Goal: Contribute content: Contribute content

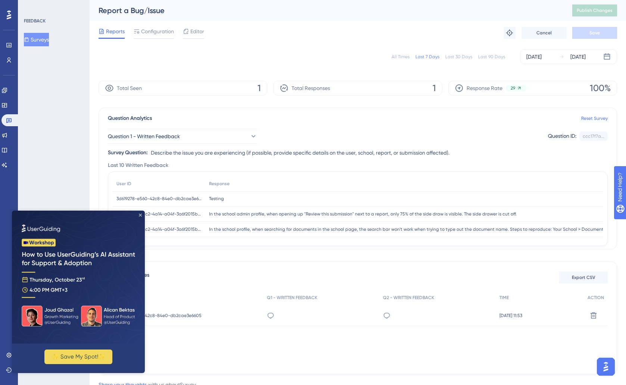
click at [140, 215] on icon "Close Preview" at bounding box center [140, 215] width 3 height 3
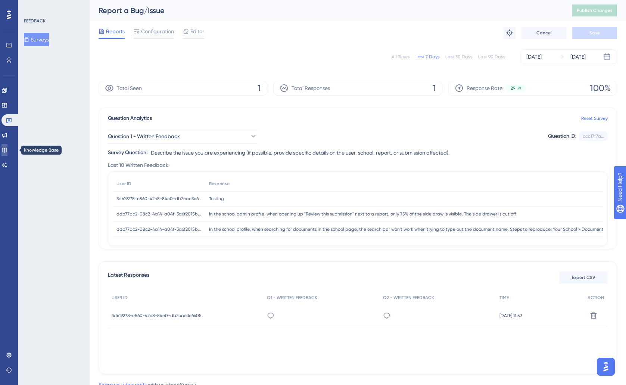
click at [7, 150] on icon at bounding box center [4, 150] width 6 height 6
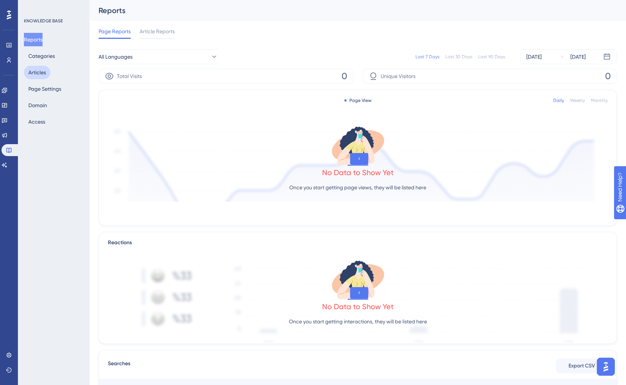
click at [45, 75] on button "Articles" at bounding box center [37, 72] width 27 height 13
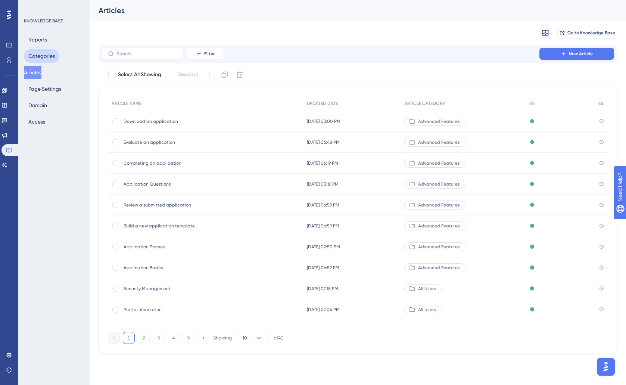
click at [49, 59] on button "Categories" at bounding box center [41, 55] width 35 height 13
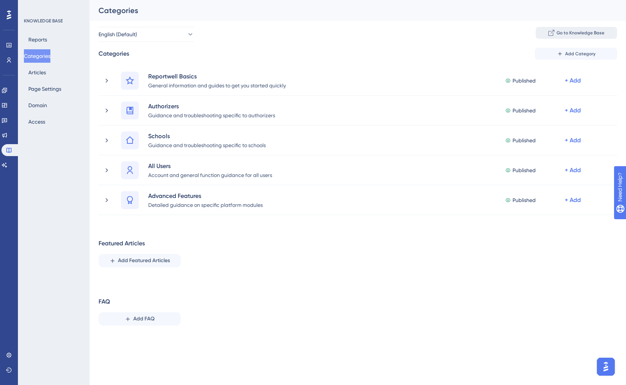
click at [550, 34] on icon at bounding box center [551, 33] width 6 height 6
click at [611, 371] on button "Open AI Assistant Launcher" at bounding box center [606, 367] width 18 height 18
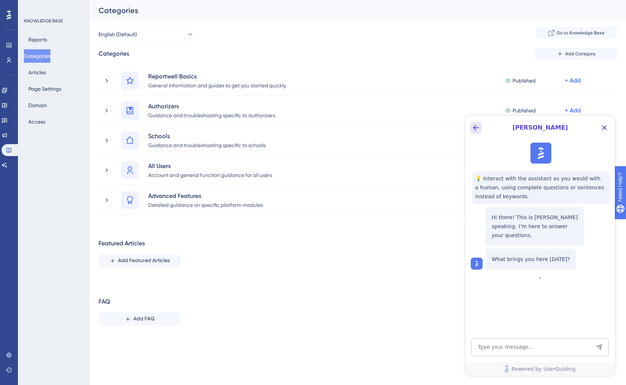
click at [476, 133] on button "Back Button" at bounding box center [476, 128] width 12 height 12
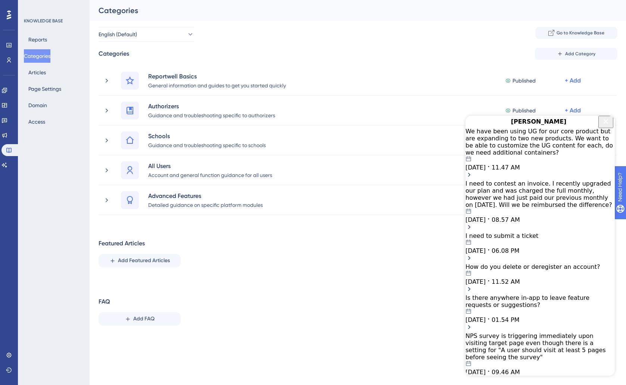
drag, startPoint x: 607, startPoint y: 133, endPoint x: 1076, endPoint y: 298, distance: 497.8
click at [607, 128] on button "Close Button" at bounding box center [605, 122] width 15 height 12
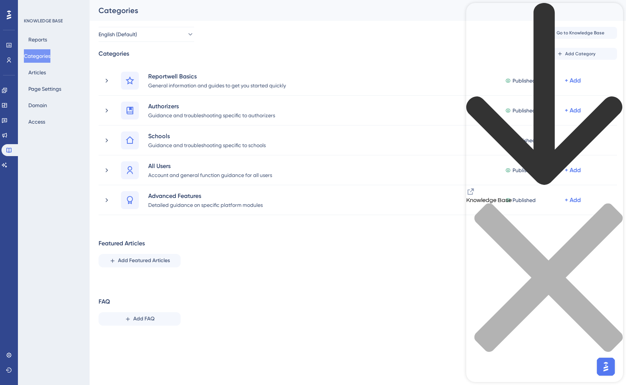
click at [475, 187] on icon "Resource Center Header" at bounding box center [470, 191] width 9 height 9
drag, startPoint x: 611, startPoint y: 13, endPoint x: 598, endPoint y: 24, distance: 16.2
click at [611, 203] on icon "close resource center" at bounding box center [544, 281] width 157 height 157
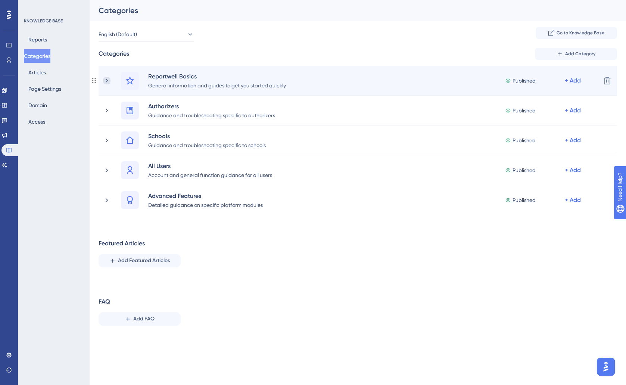
click at [108, 78] on icon at bounding box center [106, 80] width 7 height 7
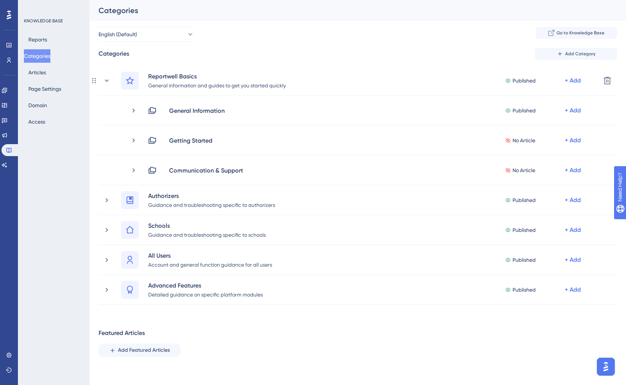
click at [108, 78] on icon at bounding box center [106, 80] width 7 height 7
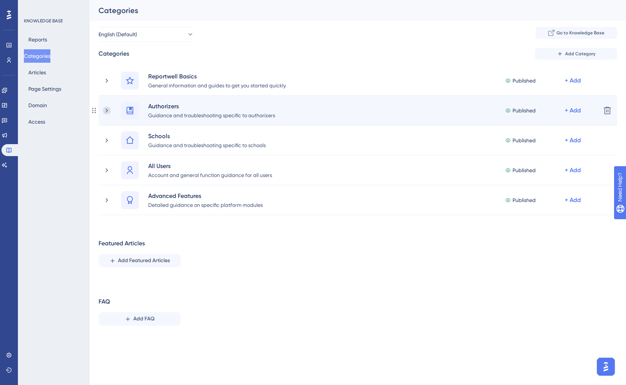
click at [105, 112] on icon at bounding box center [106, 110] width 7 height 7
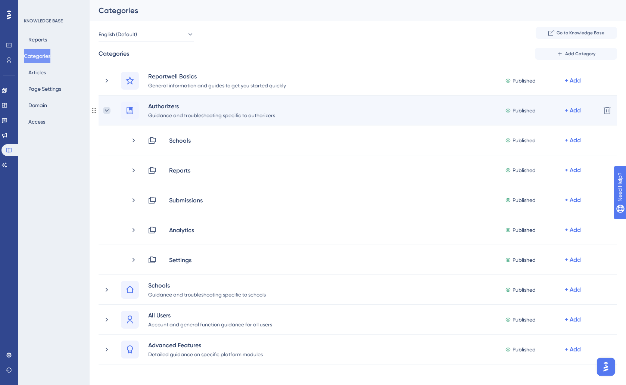
click at [106, 108] on icon at bounding box center [106, 110] width 7 height 7
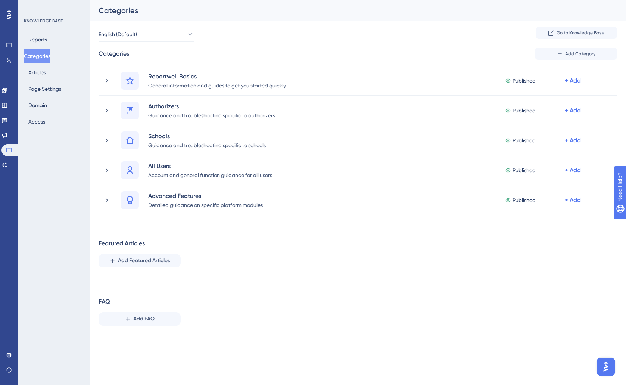
click at [566, 39] on div "English (Default) Go to Knowledge Base" at bounding box center [358, 34] width 519 height 15
click at [567, 35] on span "Go to Knowledge Base" at bounding box center [581, 33] width 48 height 6
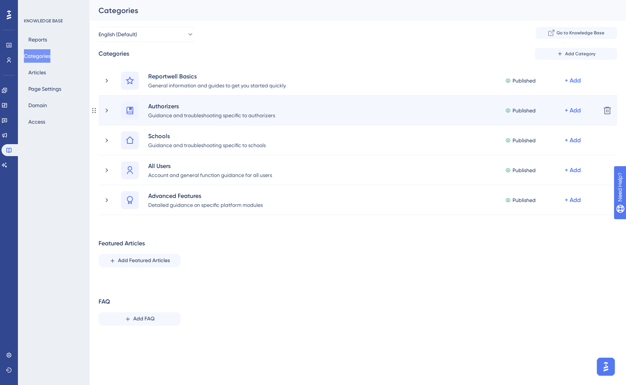
click at [111, 109] on div "Authorizers Guidance and troubleshooting specific to authorizers Published + Add" at bounding box center [349, 111] width 492 height 18
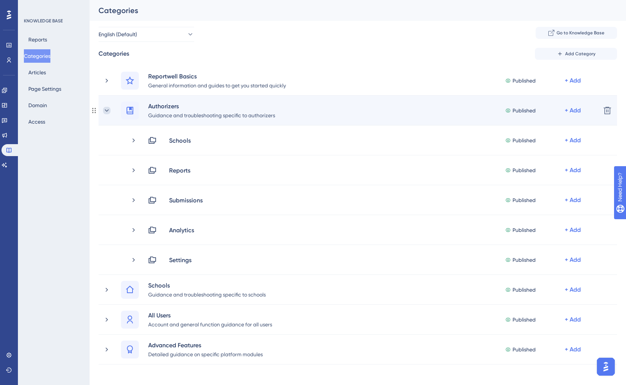
click at [109, 113] on icon at bounding box center [106, 110] width 7 height 7
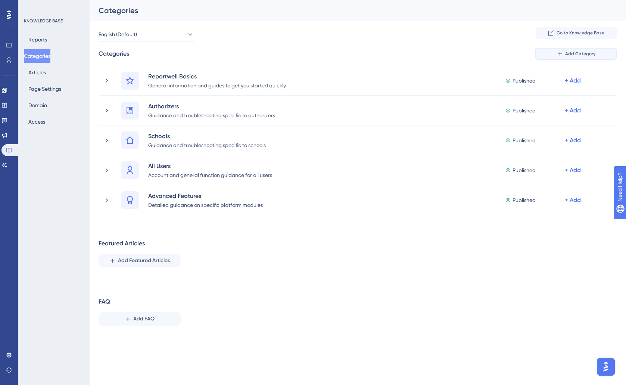
click at [575, 54] on span "Add Category" at bounding box center [580, 54] width 30 height 6
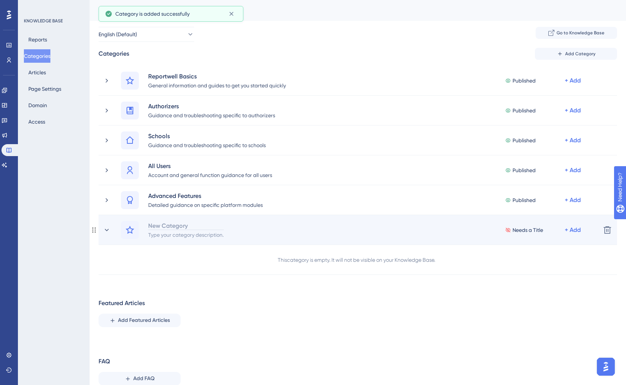
click at [161, 225] on div "New Category" at bounding box center [186, 225] width 76 height 9
click at [513, 230] on span "No Article" at bounding box center [524, 229] width 23 height 9
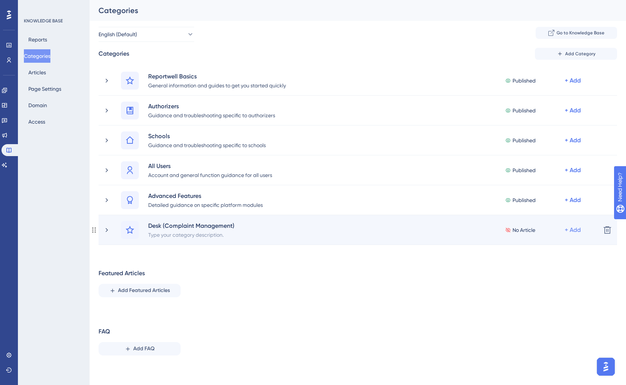
click at [576, 232] on div "+ Add" at bounding box center [573, 229] width 16 height 9
click at [468, 237] on div "Desk (Complaint Management) Type your category description. No Article + Add Ad…" at bounding box center [358, 230] width 474 height 18
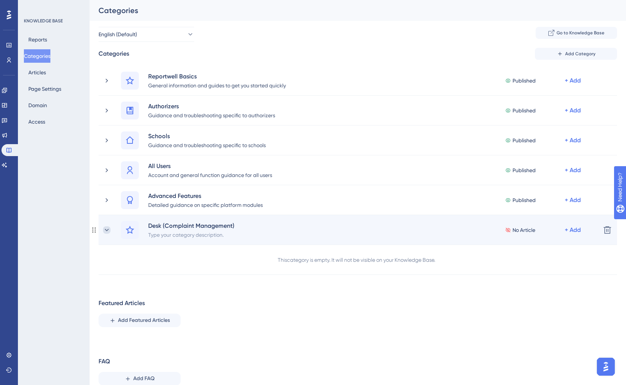
click at [105, 229] on icon at bounding box center [106, 229] width 7 height 7
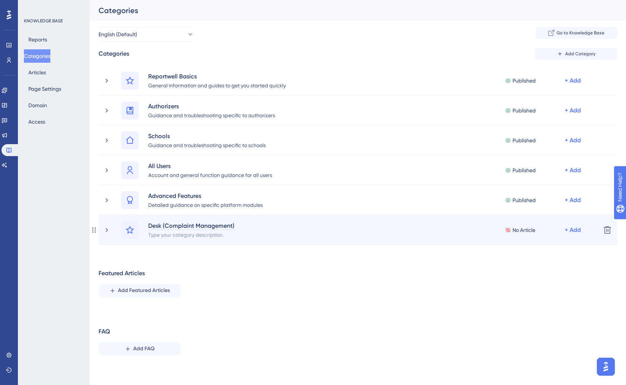
click at [185, 223] on div "Desk (Complaint Management)" at bounding box center [191, 225] width 87 height 9
click at [217, 238] on div "Type your category description." at bounding box center [191, 234] width 87 height 9
click at [271, 234] on div "Desk (Complaint Management) No Article + Add" at bounding box center [358, 230] width 474 height 18
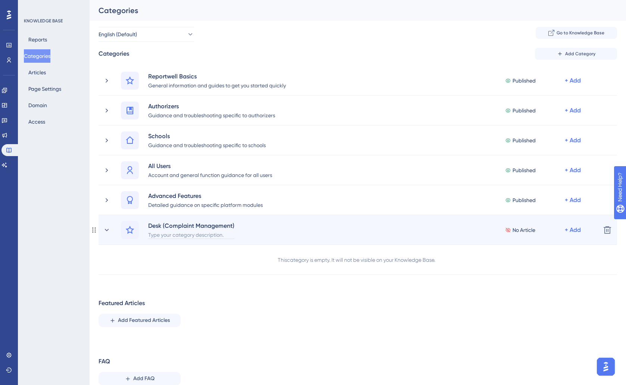
click at [161, 235] on div "Type your category description." at bounding box center [191, 234] width 87 height 9
click at [168, 223] on div "Desk (Complaint Management)" at bounding box center [191, 224] width 87 height 9
click at [163, 224] on div "Desk (Complaint Management)" at bounding box center [191, 224] width 87 height 9
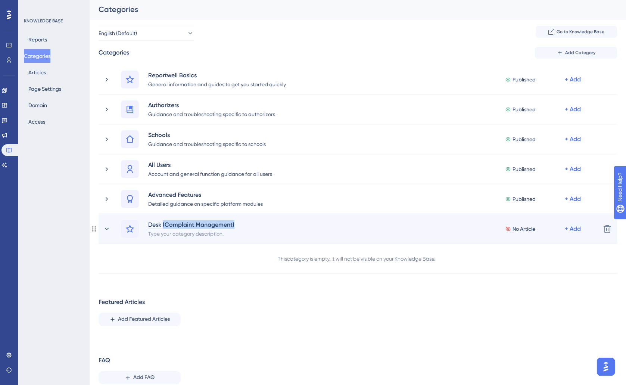
drag, startPoint x: 163, startPoint y: 224, endPoint x: 235, endPoint y: 223, distance: 71.7
click at [235, 223] on div "Desk (Complaint Management) Type your category description." at bounding box center [194, 229] width 93 height 18
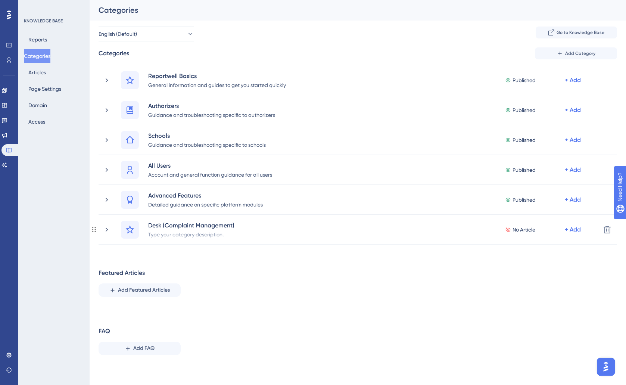
scroll to position [0, 0]
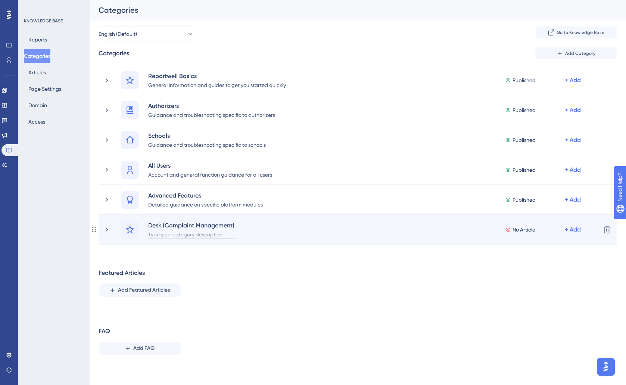
click at [177, 231] on div "Type your category description." at bounding box center [191, 234] width 87 height 9
paste div
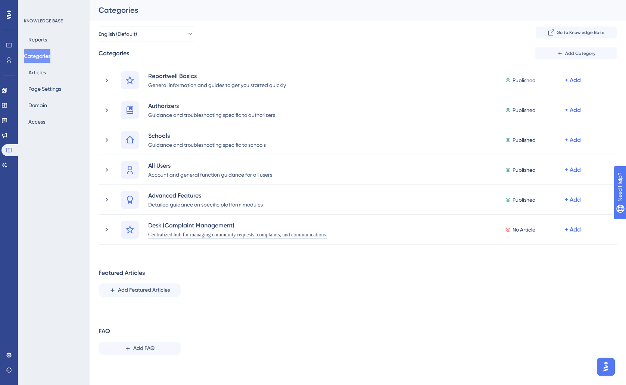
click at [271, 261] on div "Performance Users Engagement Widgets Feedback Product Updates Knowledge Base AI…" at bounding box center [358, 186] width 536 height 373
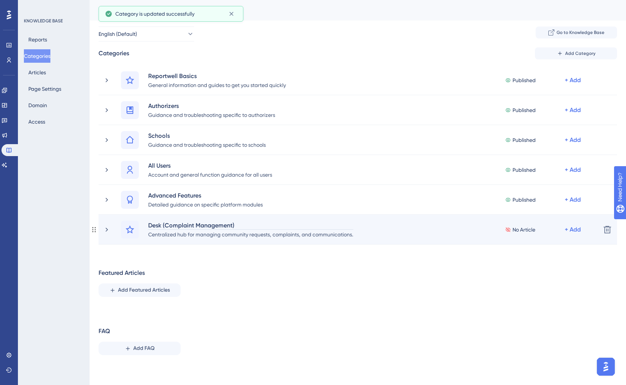
click at [234, 226] on div "Desk (Complaint Management)" at bounding box center [251, 225] width 206 height 9
click at [252, 225] on div "Desk (Complaint Management)" at bounding box center [251, 225] width 206 height 9
click at [233, 223] on div "Desk (Complaint Management)" at bounding box center [251, 225] width 206 height 9
click at [222, 225] on div "Desk (Complaint Management)" at bounding box center [251, 225] width 206 height 9
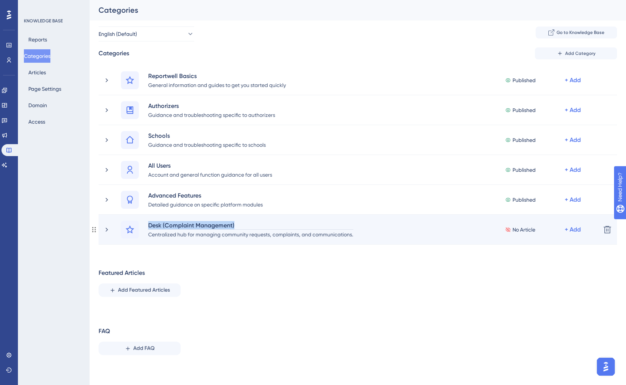
click at [222, 225] on div "Desk (Complaint Management)" at bounding box center [251, 225] width 206 height 9
click at [233, 225] on div "Desk (Complaint Management)" at bounding box center [251, 225] width 206 height 9
drag, startPoint x: 234, startPoint y: 224, endPoint x: 163, endPoint y: 225, distance: 70.6
click at [163, 225] on div "Desk (Complaint Management)" at bounding box center [251, 225] width 206 height 9
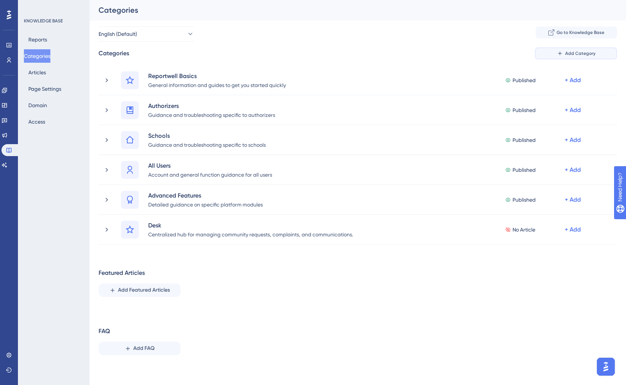
click at [561, 56] on icon at bounding box center [560, 53] width 6 height 6
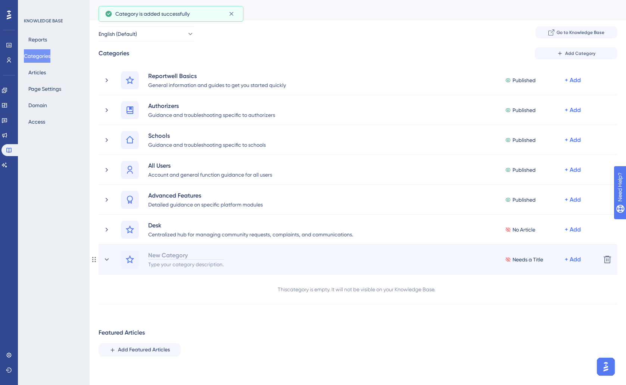
click at [161, 252] on div "New Category" at bounding box center [186, 255] width 76 height 9
click at [167, 263] on div "Type your category description." at bounding box center [186, 263] width 76 height 9
paste div
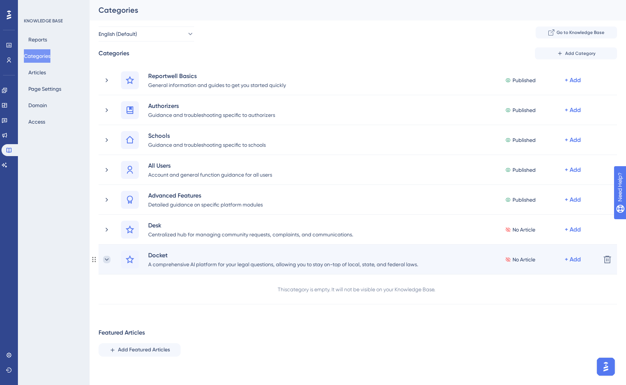
click at [105, 260] on icon at bounding box center [106, 259] width 7 height 7
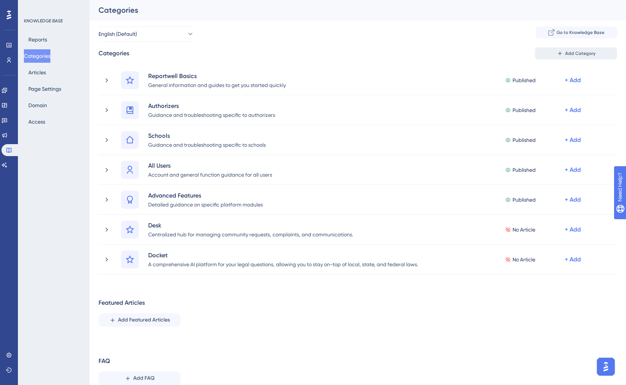
click at [576, 52] on span "Add Category" at bounding box center [580, 53] width 30 height 6
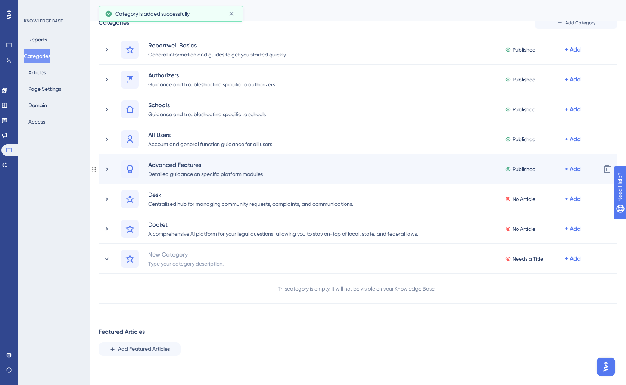
scroll to position [31, 0]
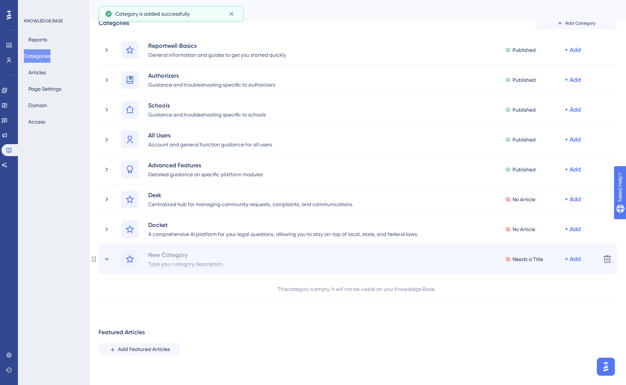
click at [157, 259] on div "Type your category description." at bounding box center [186, 263] width 76 height 9
click at [159, 255] on div "New Category" at bounding box center [168, 254] width 40 height 9
click at [161, 264] on div "Type your category description." at bounding box center [186, 263] width 76 height 9
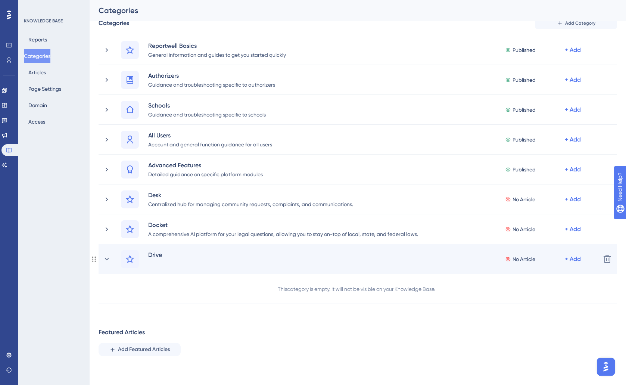
paste div
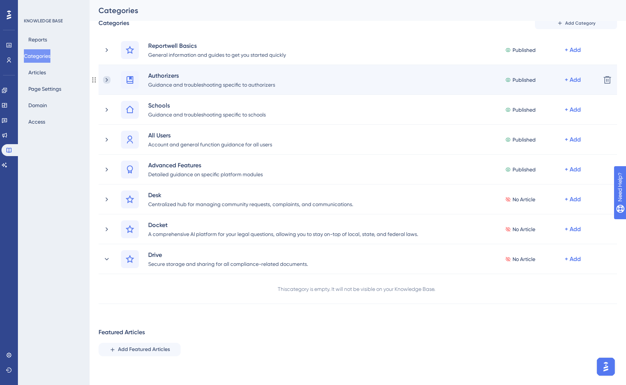
click at [108, 80] on icon at bounding box center [106, 79] width 7 height 7
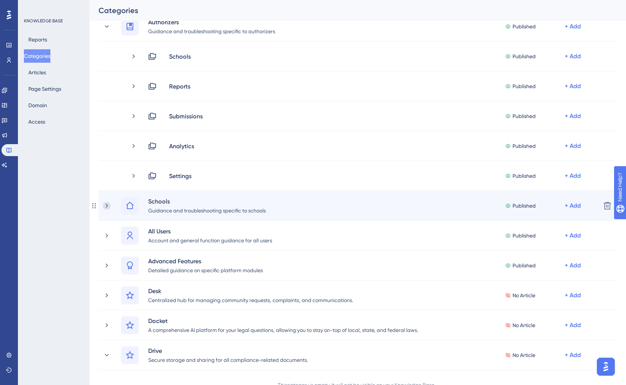
click at [110, 203] on icon at bounding box center [106, 205] width 7 height 7
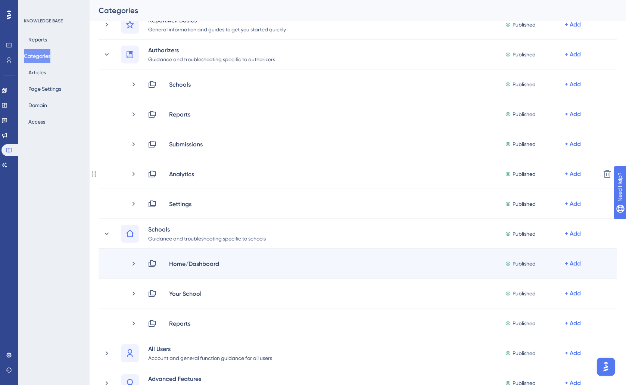
scroll to position [54, 0]
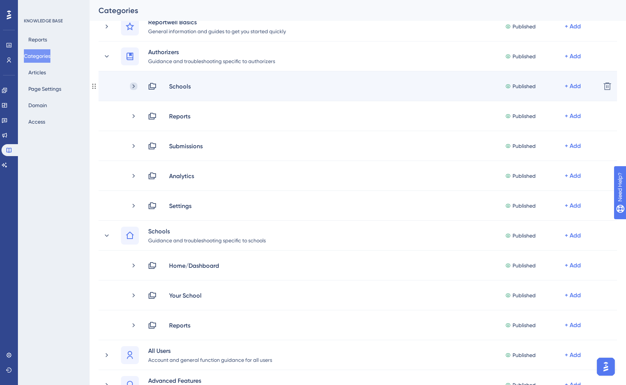
click at [136, 87] on icon at bounding box center [133, 86] width 7 height 7
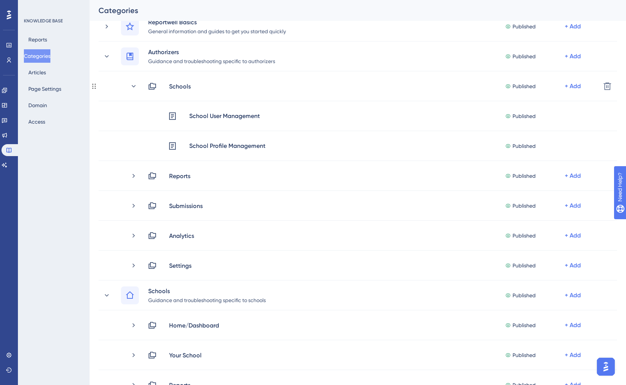
click at [136, 87] on icon at bounding box center [133, 86] width 7 height 7
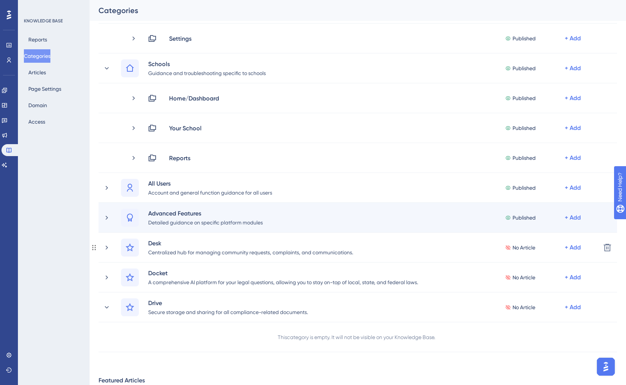
scroll to position [279, 0]
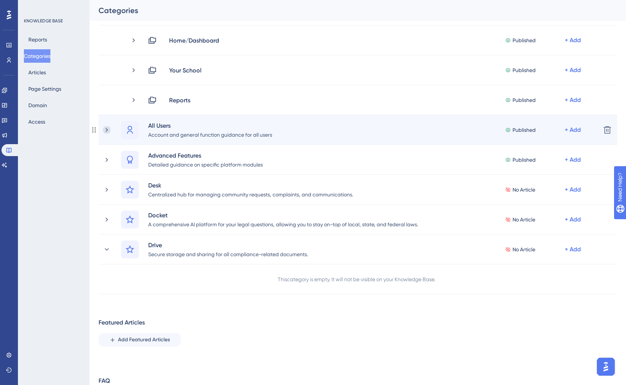
click at [110, 129] on icon at bounding box center [106, 129] width 7 height 7
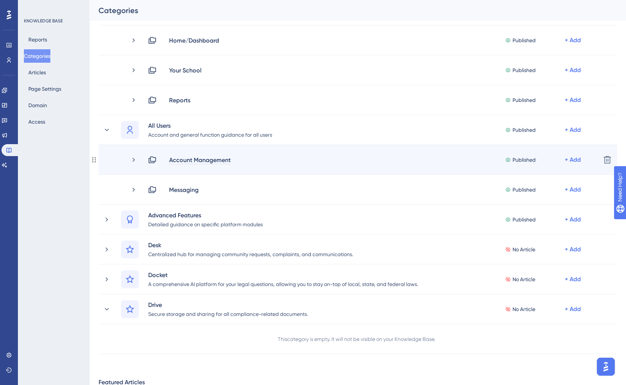
click at [220, 156] on div "Account Management" at bounding box center [200, 159] width 62 height 9
click at [143, 157] on div "Account Management Published + Add" at bounding box center [362, 159] width 465 height 9
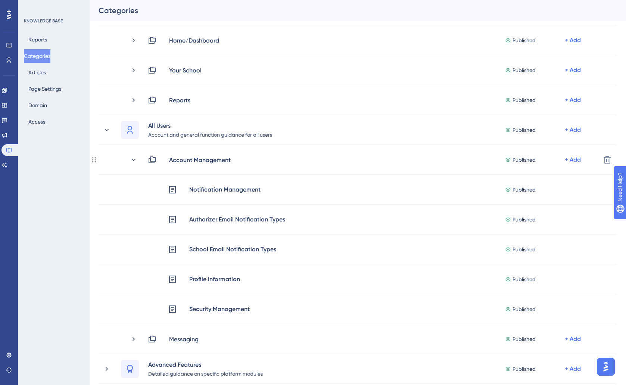
click at [136, 158] on icon at bounding box center [133, 159] width 7 height 7
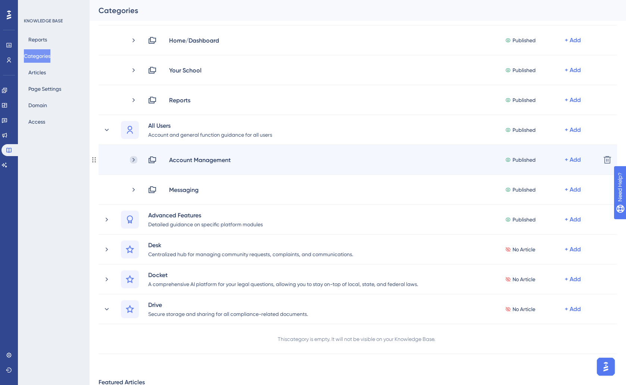
click at [137, 158] on icon at bounding box center [133, 159] width 7 height 7
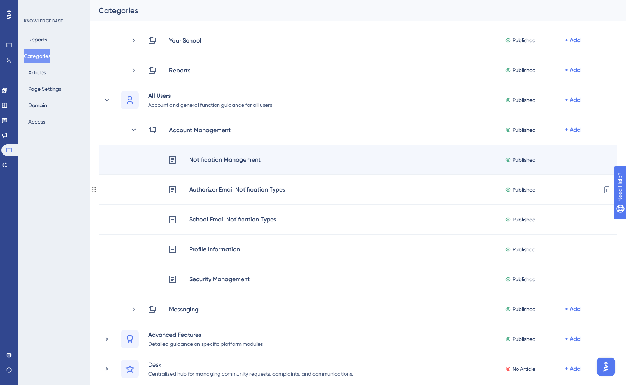
scroll to position [302, 0]
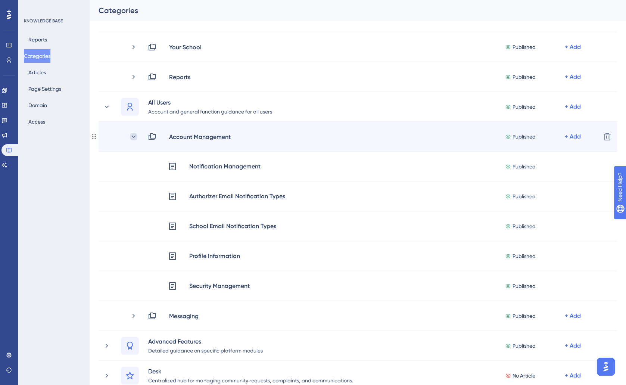
click at [134, 135] on icon at bounding box center [133, 136] width 7 height 7
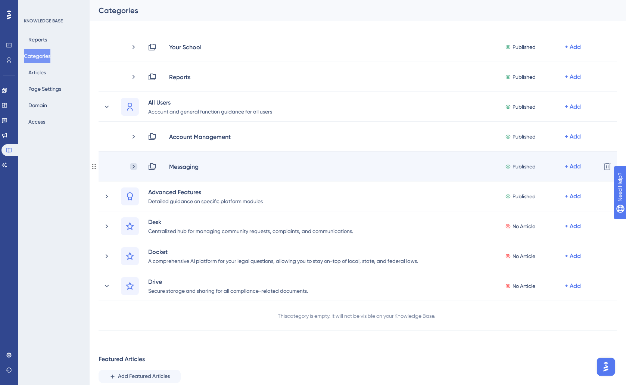
click at [132, 164] on icon at bounding box center [133, 166] width 7 height 7
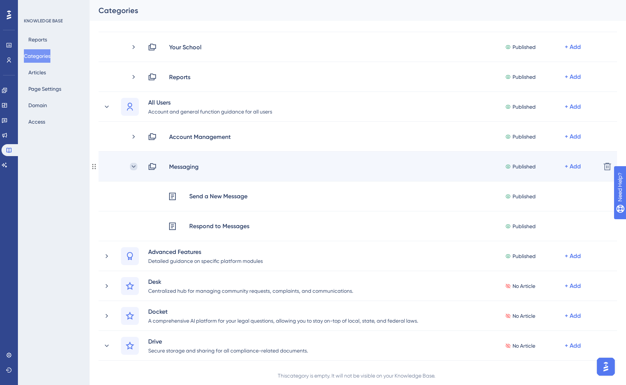
click at [136, 167] on icon at bounding box center [133, 166] width 7 height 7
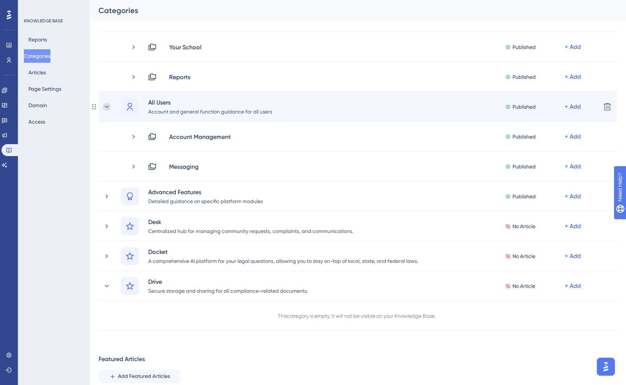
click at [110, 109] on icon at bounding box center [106, 106] width 7 height 7
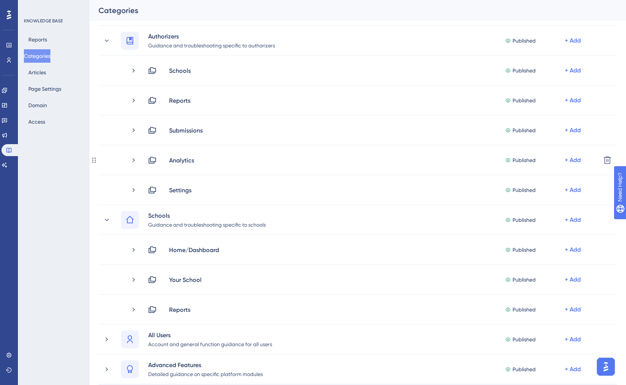
scroll to position [56, 0]
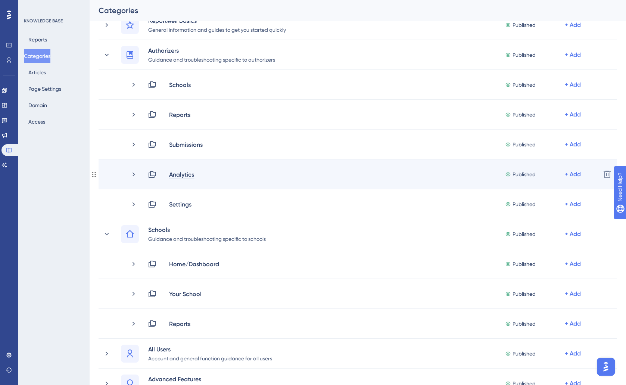
click at [190, 170] on div "Analytics" at bounding box center [182, 174] width 26 height 9
click at [136, 173] on icon at bounding box center [133, 174] width 7 height 7
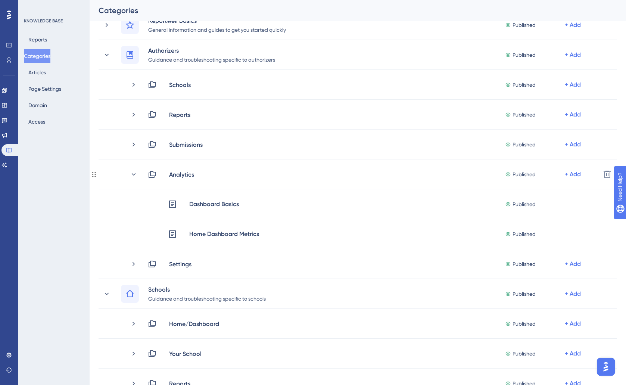
click at [136, 173] on icon at bounding box center [133, 174] width 7 height 7
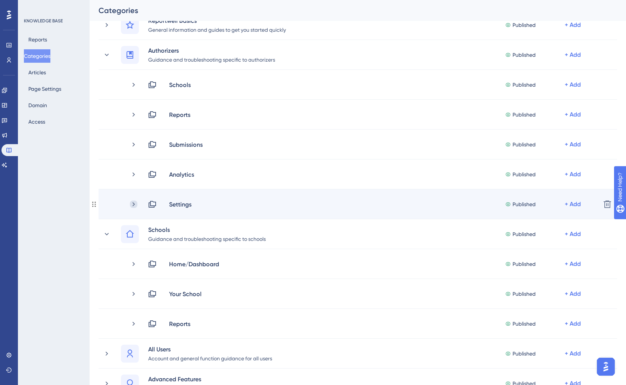
click at [136, 202] on icon at bounding box center [133, 203] width 7 height 7
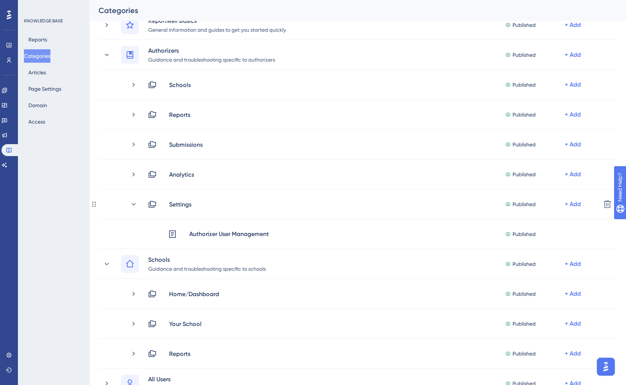
click at [136, 202] on icon at bounding box center [133, 203] width 7 height 7
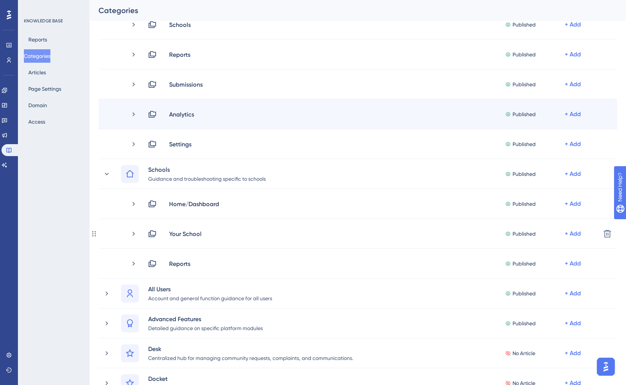
scroll to position [161, 0]
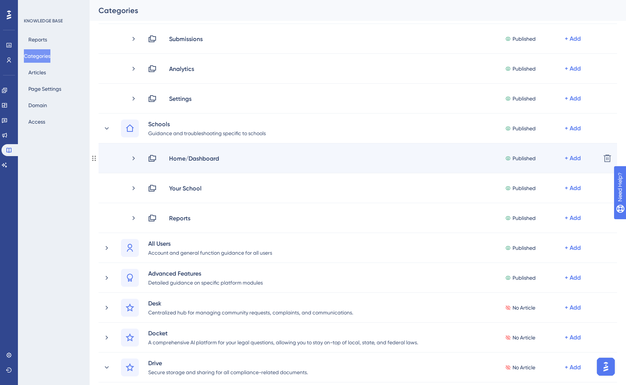
click at [136, 162] on div "Home/Dashboard Published + Add Delete" at bounding box center [358, 158] width 519 height 30
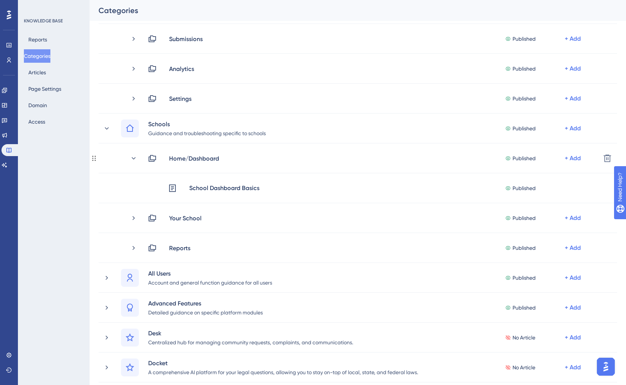
click at [136, 162] on div "Home/Dashboard Published + Add Delete" at bounding box center [358, 158] width 519 height 30
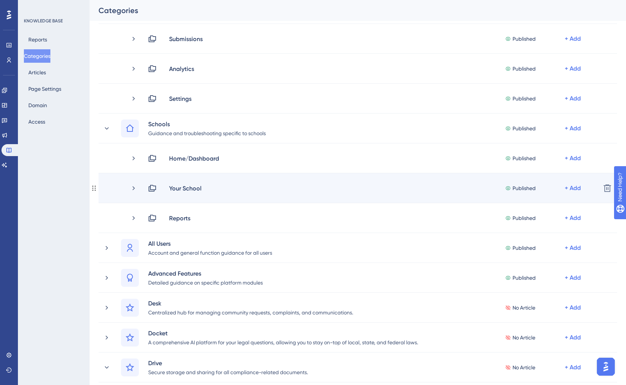
click at [135, 181] on div "Your School Published + Add Delete" at bounding box center [358, 188] width 519 height 30
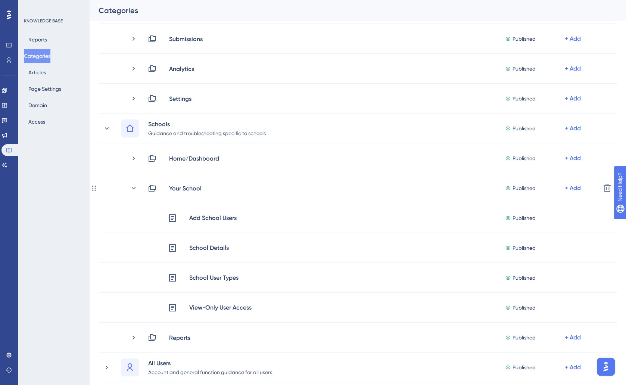
click at [135, 181] on div "Your School Published + Add Delete" at bounding box center [358, 188] width 519 height 30
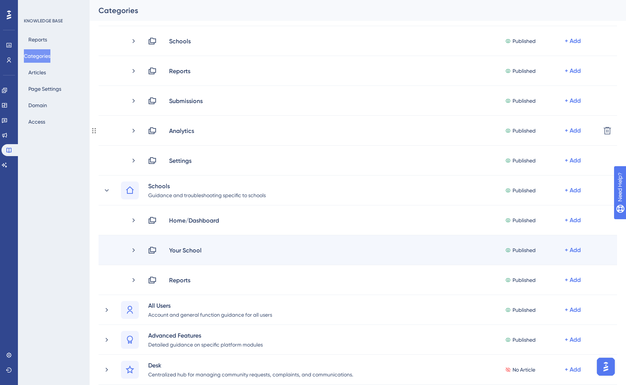
scroll to position [58, 0]
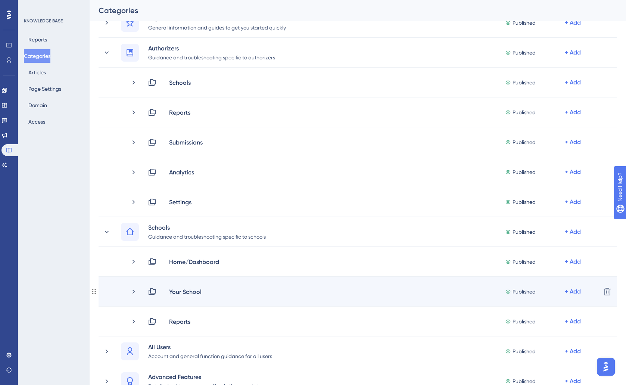
click at [201, 291] on div "Your School" at bounding box center [185, 291] width 33 height 9
click at [255, 297] on div "Your School Published + Add Delete" at bounding box center [358, 292] width 519 height 30
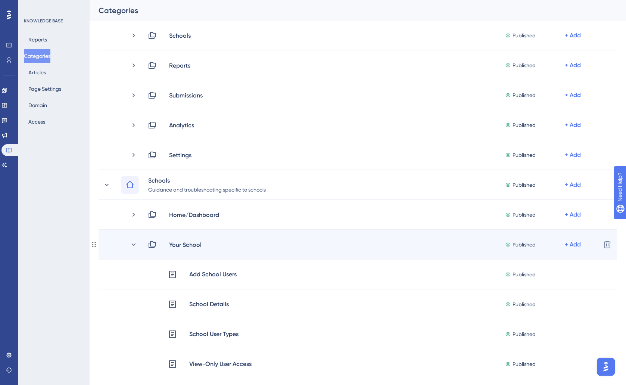
click at [221, 253] on div "Your School Published + Add Delete" at bounding box center [358, 245] width 519 height 30
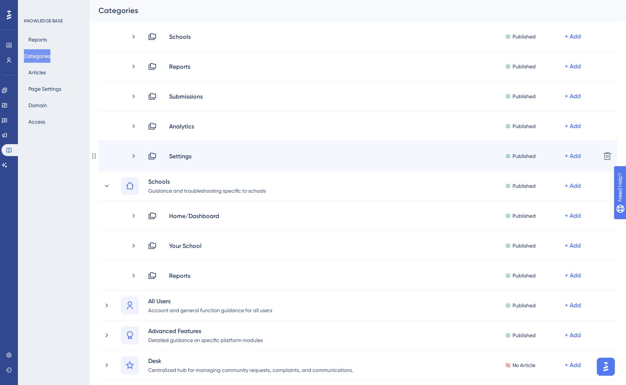
click at [205, 164] on div "Settings Published + Add Delete" at bounding box center [358, 156] width 519 height 30
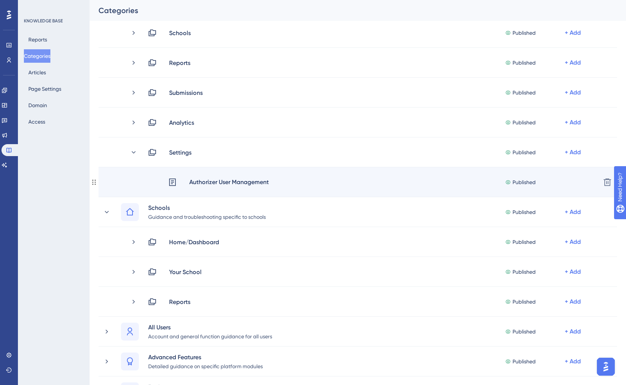
scroll to position [108, 0]
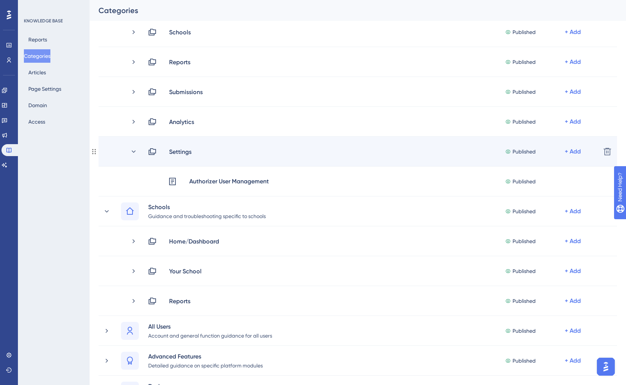
click at [257, 159] on div "Settings Published + Add Delete" at bounding box center [358, 152] width 519 height 30
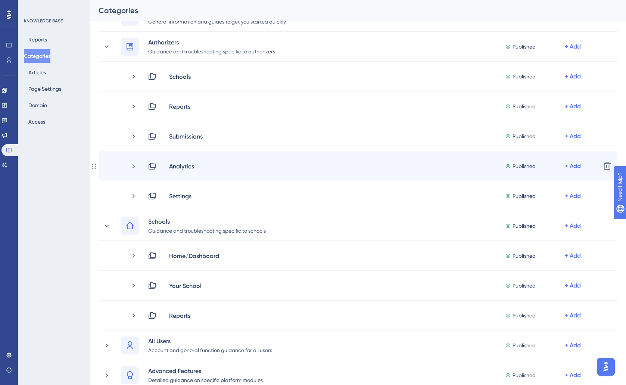
scroll to position [207, 0]
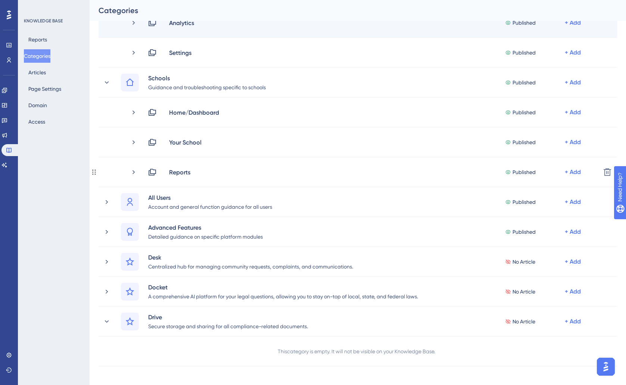
click at [225, 177] on div "Reports Published + Add Delete" at bounding box center [358, 172] width 519 height 30
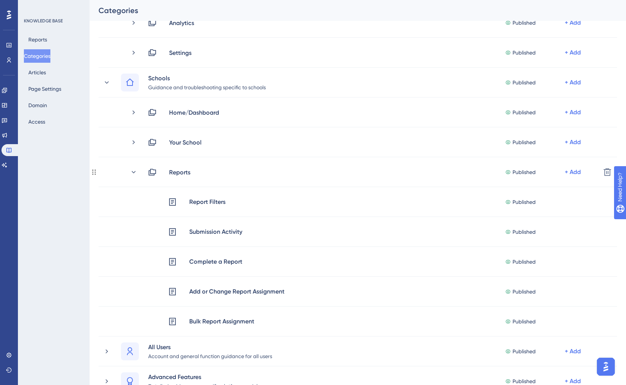
click at [225, 177] on div "Reports Published + Add Delete" at bounding box center [358, 172] width 519 height 30
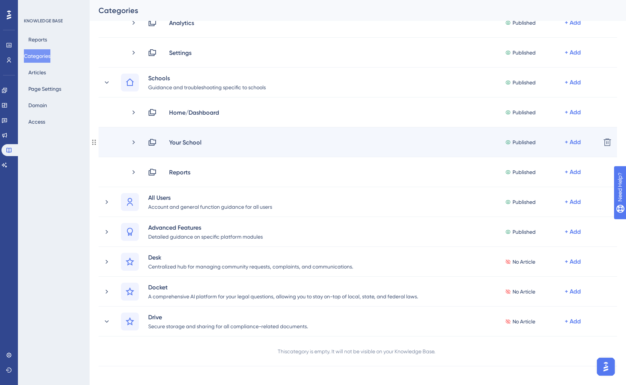
click at [220, 142] on div "Your School Published + Add" at bounding box center [371, 142] width 447 height 9
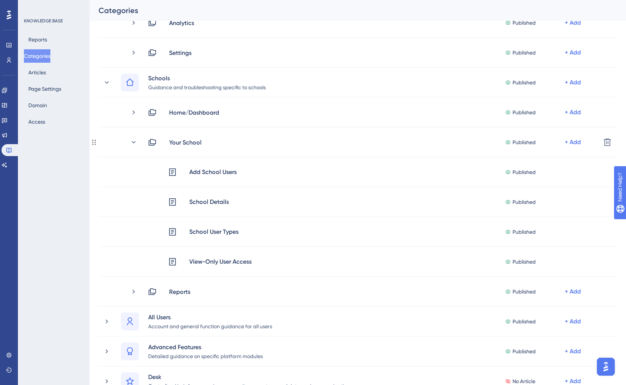
click at [220, 142] on div "Your School Published + Add" at bounding box center [371, 142] width 447 height 9
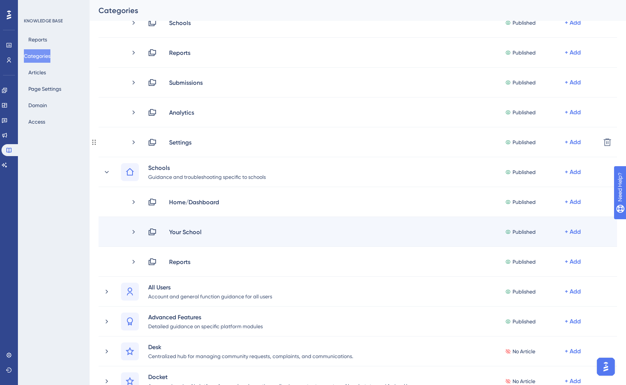
scroll to position [117, 0]
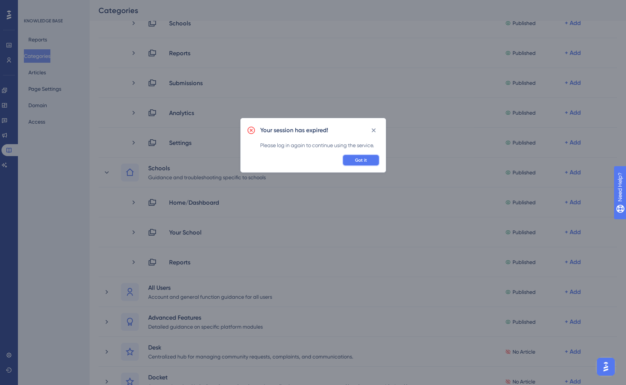
click at [364, 163] on button "Got it" at bounding box center [360, 160] width 37 height 12
